Goal: Task Accomplishment & Management: Manage account settings

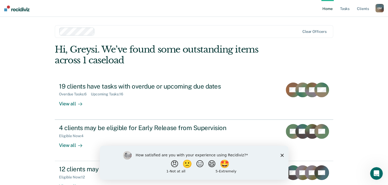
click at [284, 155] on div "How satisfied are you with your experience using Recidiviz? 😠 🙁 😑 😄 🤩 1 - Not a…" at bounding box center [194, 163] width 188 height 34
click at [283, 156] on icon "Close survey" at bounding box center [281, 155] width 3 height 3
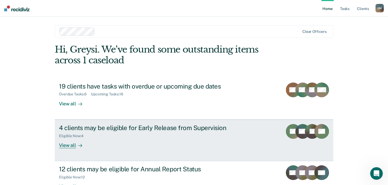
click at [72, 147] on div "View all" at bounding box center [73, 143] width 29 height 10
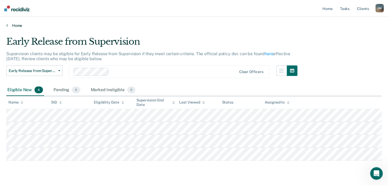
click at [17, 24] on link "Home" at bounding box center [193, 25] width 375 height 5
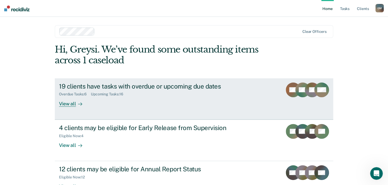
click at [85, 93] on div "Overdue Tasks : 6" at bounding box center [75, 94] width 32 height 4
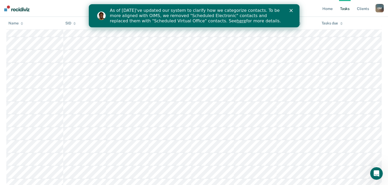
scroll to position [80, 0]
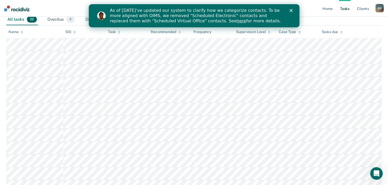
click at [292, 11] on icon "Close" at bounding box center [290, 10] width 3 height 3
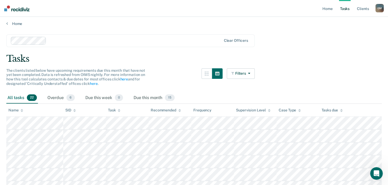
scroll to position [0, 0]
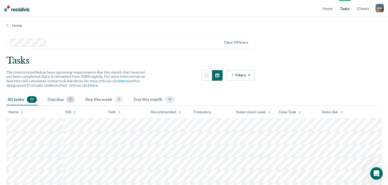
click at [66, 101] on div "Overdue 6" at bounding box center [60, 100] width 29 height 12
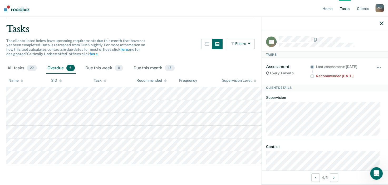
click at [155, 167] on main "Clear officers Tasks The clients listed below have upcoming requirements due th…" at bounding box center [194, 90] width 388 height 188
click at [130, 175] on main "Clear officers Tasks The clients listed below have upcoming requirements due th…" at bounding box center [194, 90] width 388 height 188
click at [128, 174] on main "Clear officers Tasks The clients listed below have upcoming requirements due th…" at bounding box center [194, 90] width 388 height 188
click at [381, 23] on icon "button" at bounding box center [382, 24] width 4 height 4
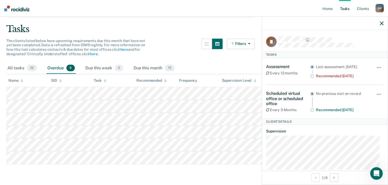
click at [178, 56] on div "The clients listed below have upcoming requirements due this month that have no…" at bounding box center [130, 51] width 248 height 24
click at [166, 68] on span "15" at bounding box center [170, 68] width 10 height 7
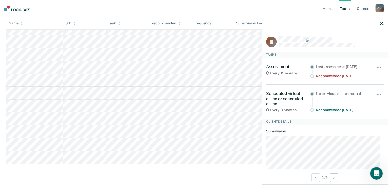
scroll to position [175, 0]
